Goal: Information Seeking & Learning: Learn about a topic

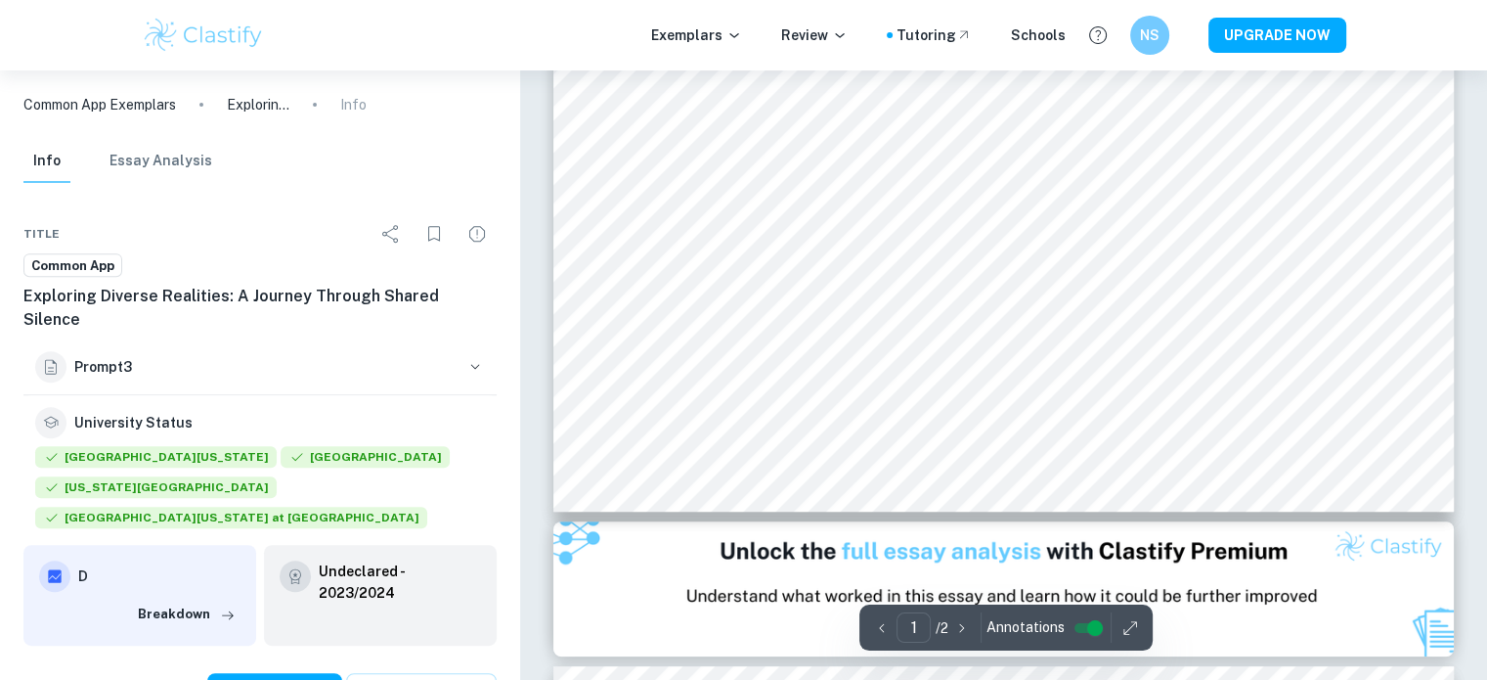
type input "2"
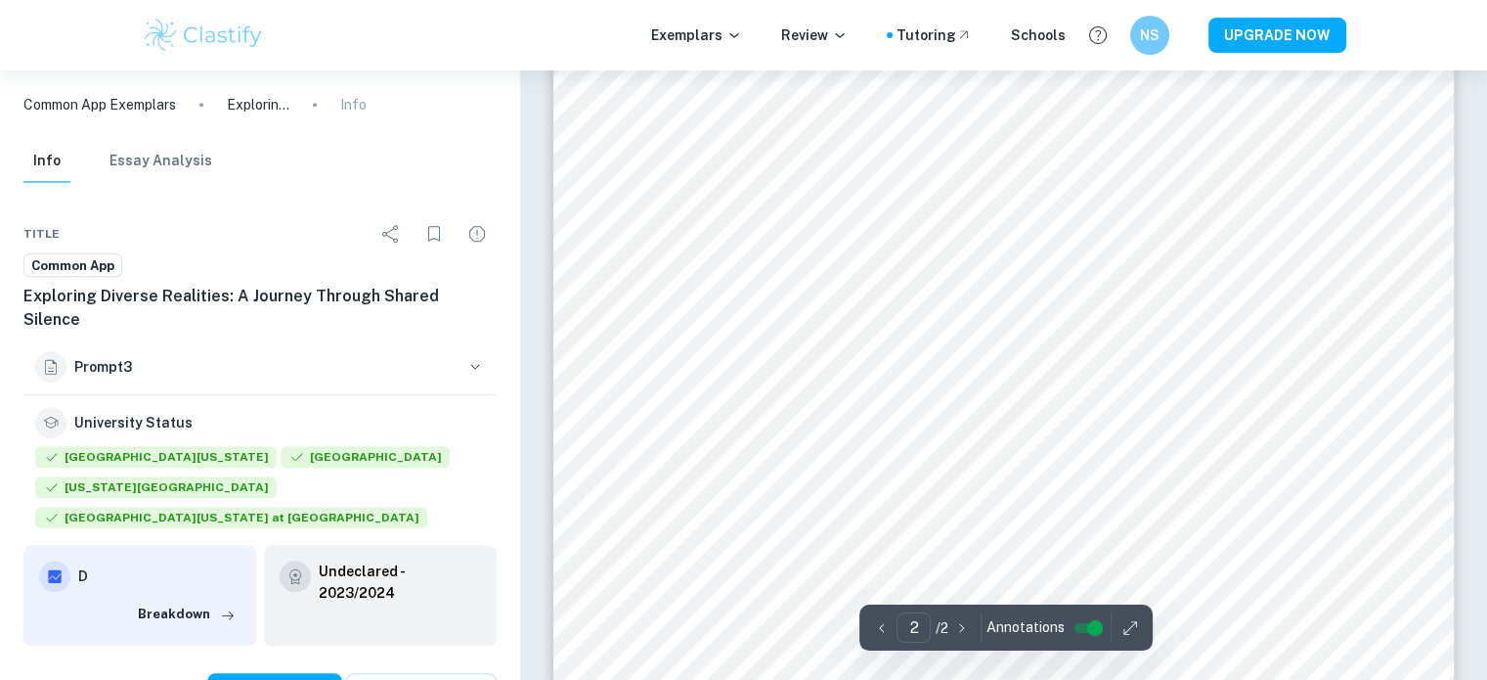
scroll to position [1915, 0]
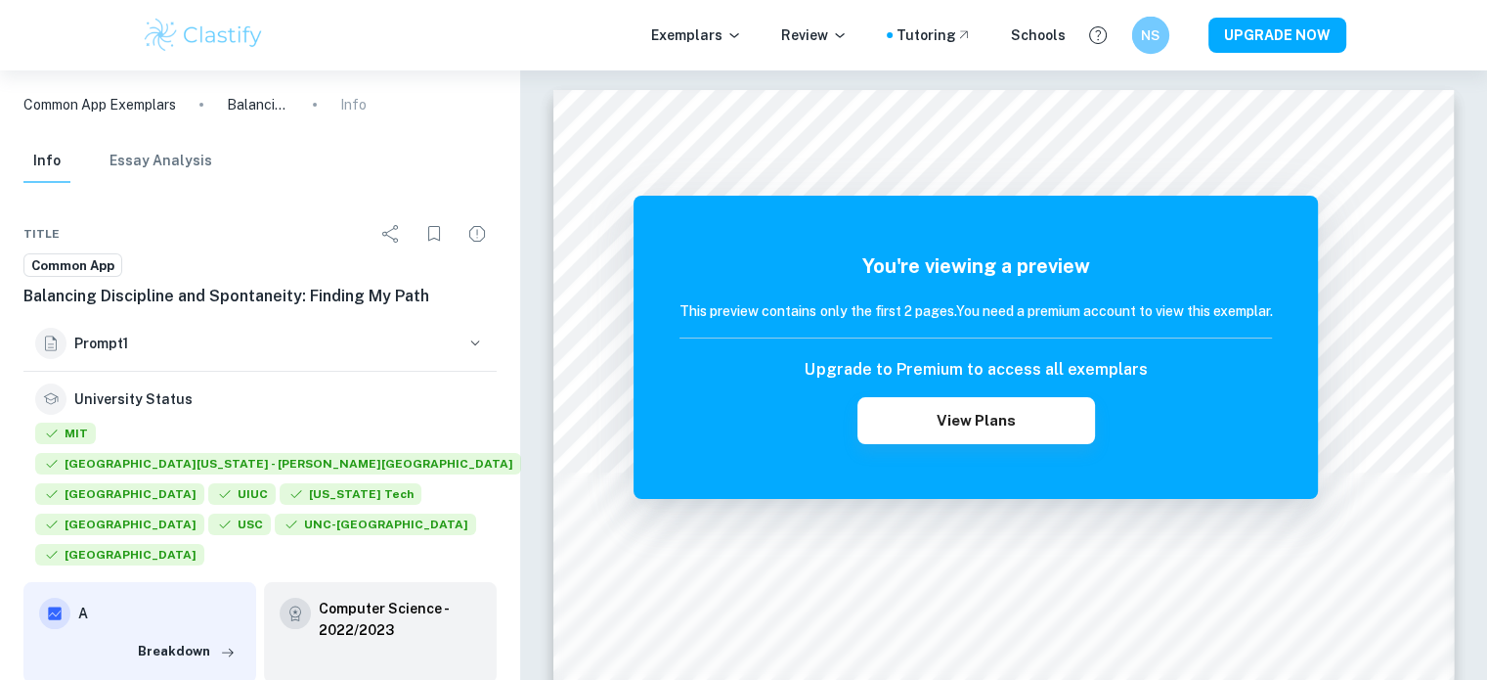
click at [1172, 25] on div "NS" at bounding box center [1168, 35] width 75 height 37
click at [1165, 26] on div "NS" at bounding box center [1149, 35] width 37 height 37
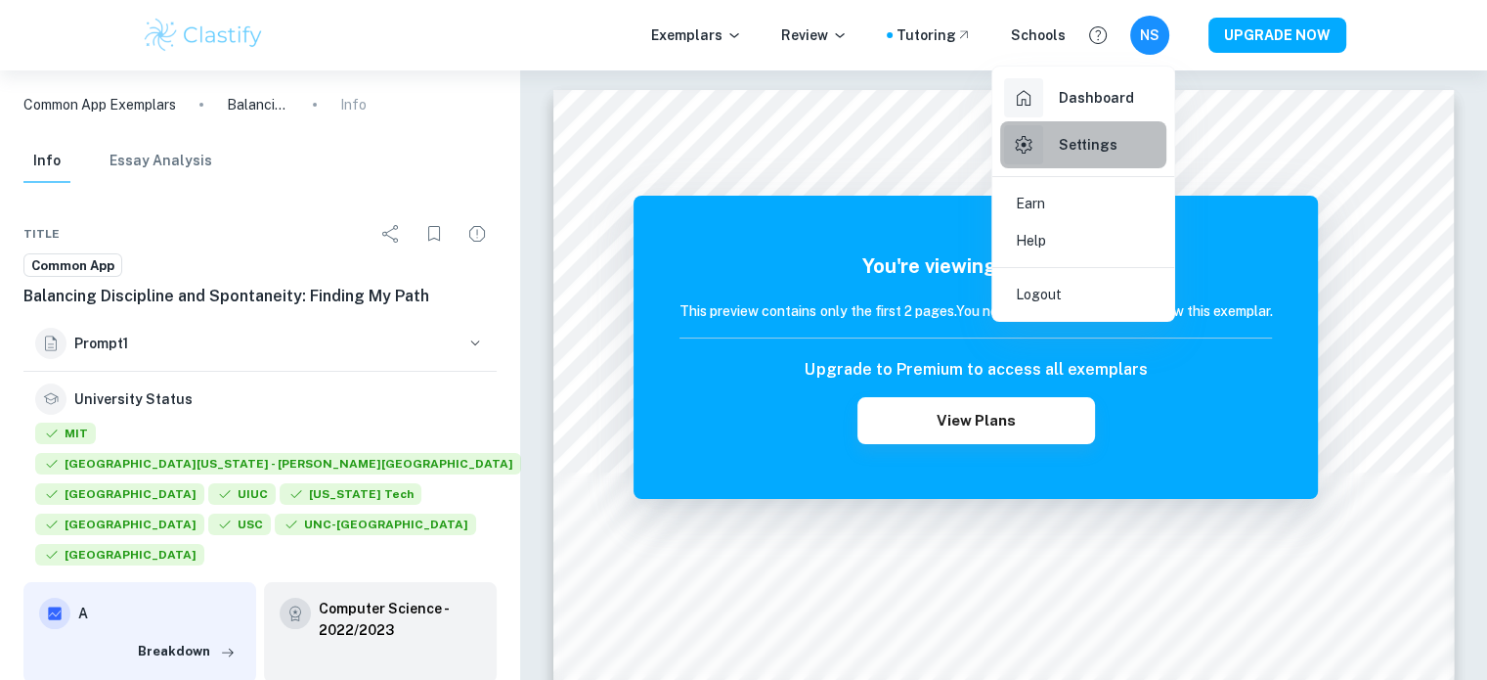
click at [1060, 154] on h6 "Settings" at bounding box center [1088, 145] width 59 height 22
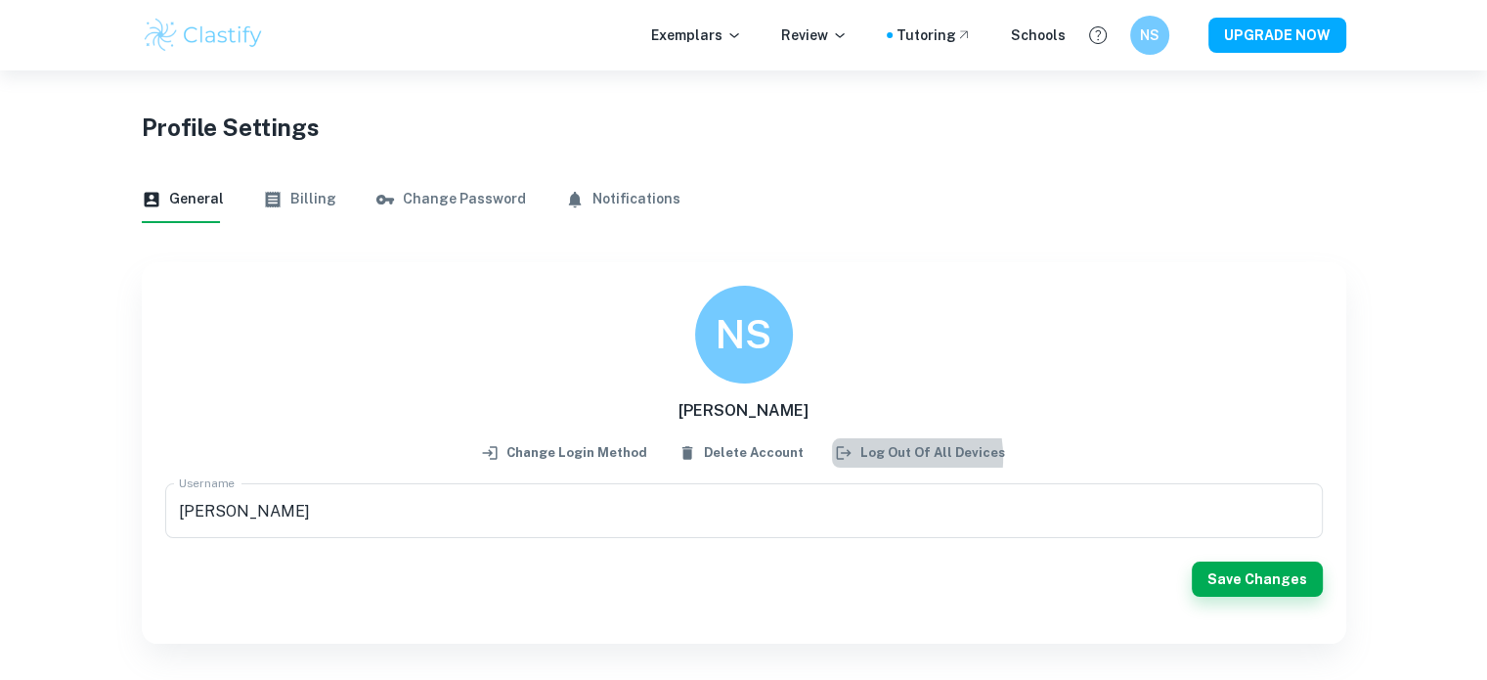
click at [870, 458] on button "Log out of all devices" at bounding box center [921, 452] width 178 height 29
